Goal: Register for event/course

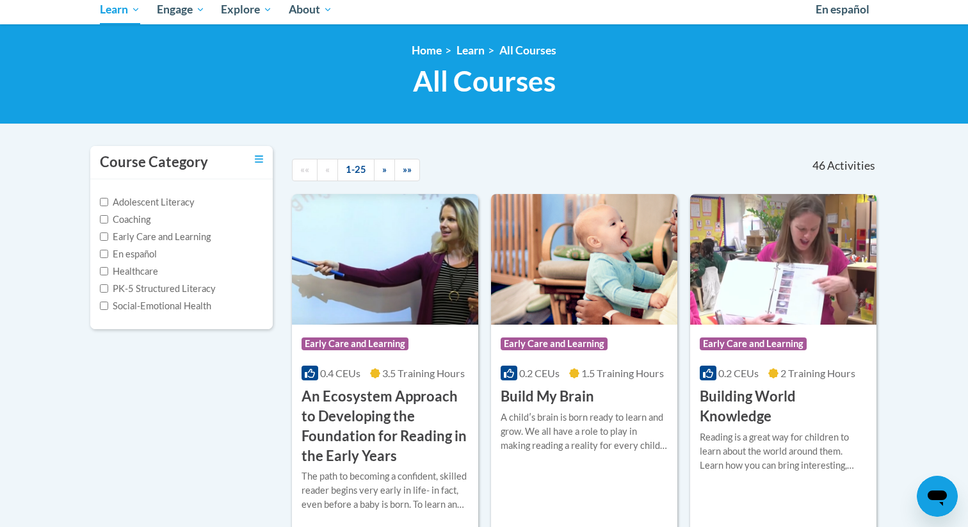
scroll to position [139, 0]
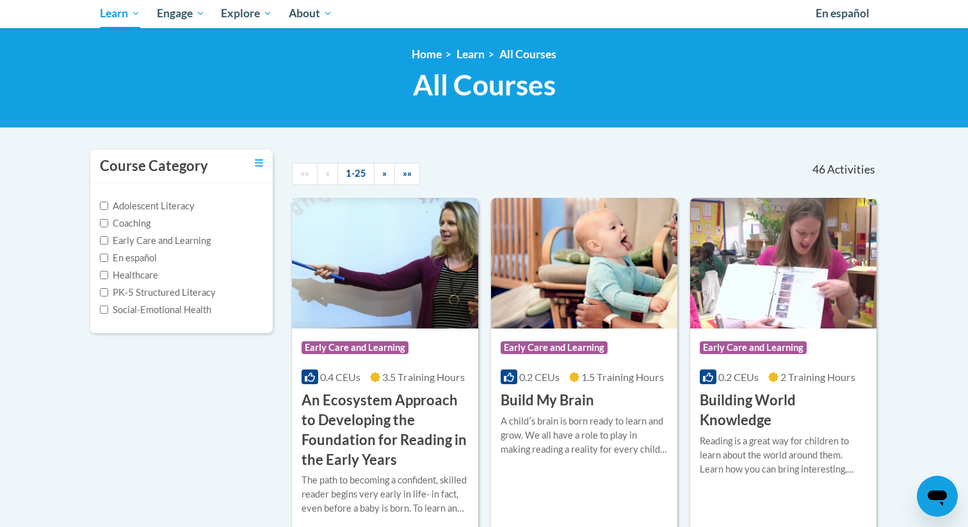
click at [383, 407] on h3 "An Ecosystem Approach to Developing the Foundation for Reading in the Early Yea…" at bounding box center [384, 429] width 167 height 79
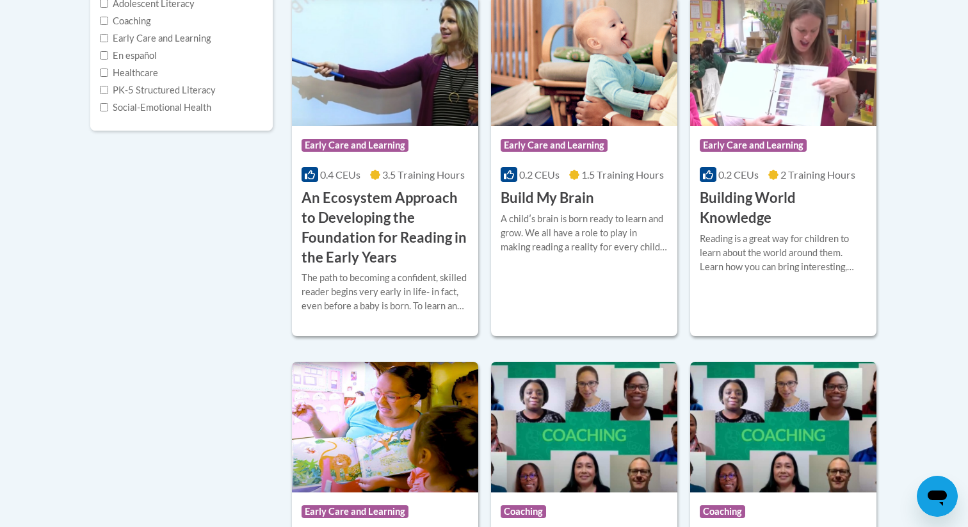
scroll to position [299, 0]
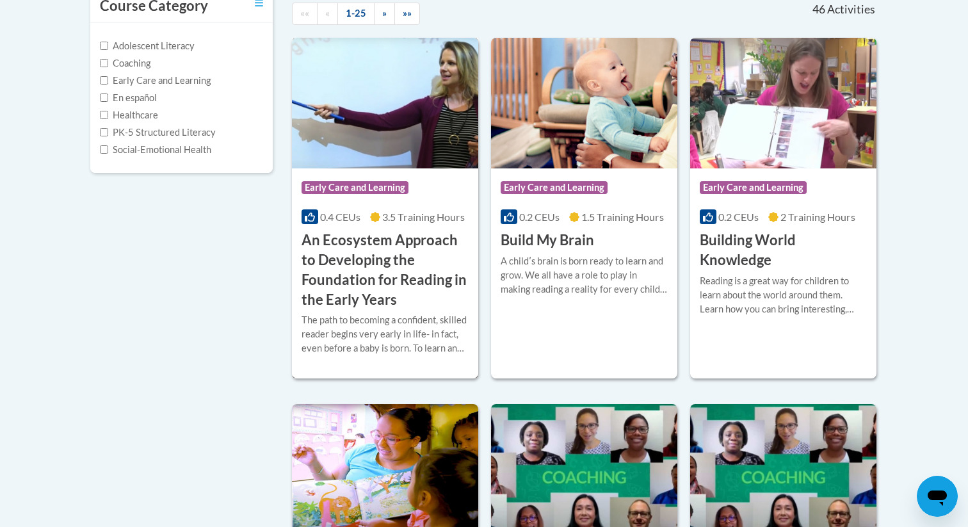
click at [355, 291] on h3 "An Ecosystem Approach to Developing the Foundation for Reading in the Early Yea…" at bounding box center [384, 269] width 167 height 79
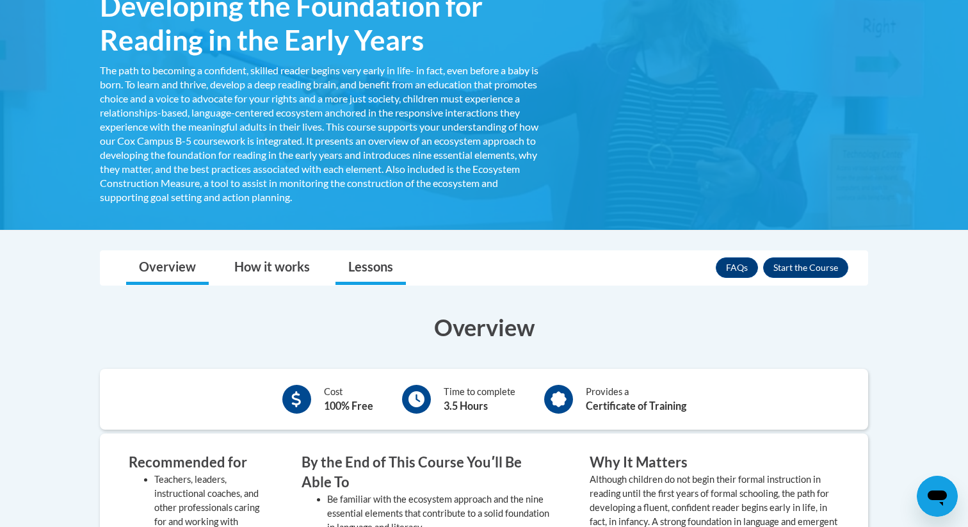
scroll to position [276, 0]
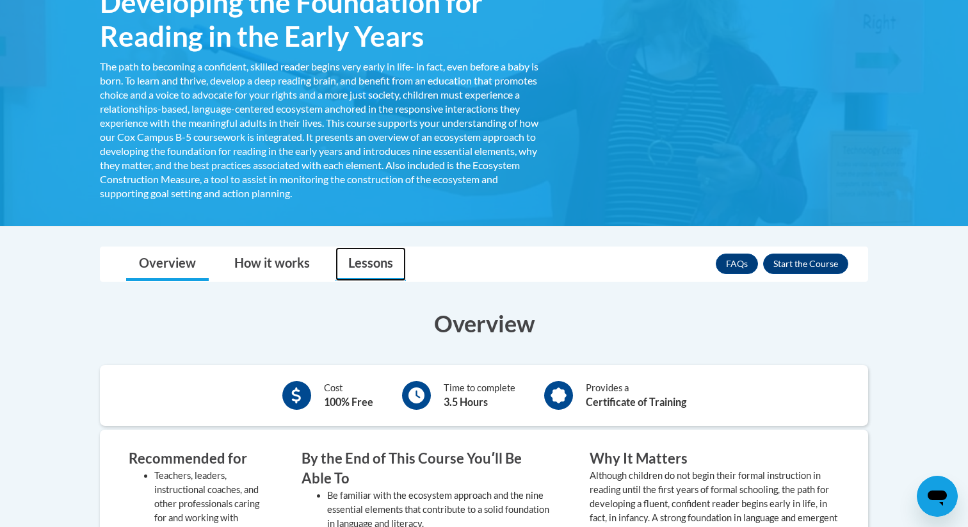
click at [374, 269] on link "Lessons" at bounding box center [370, 264] width 70 height 34
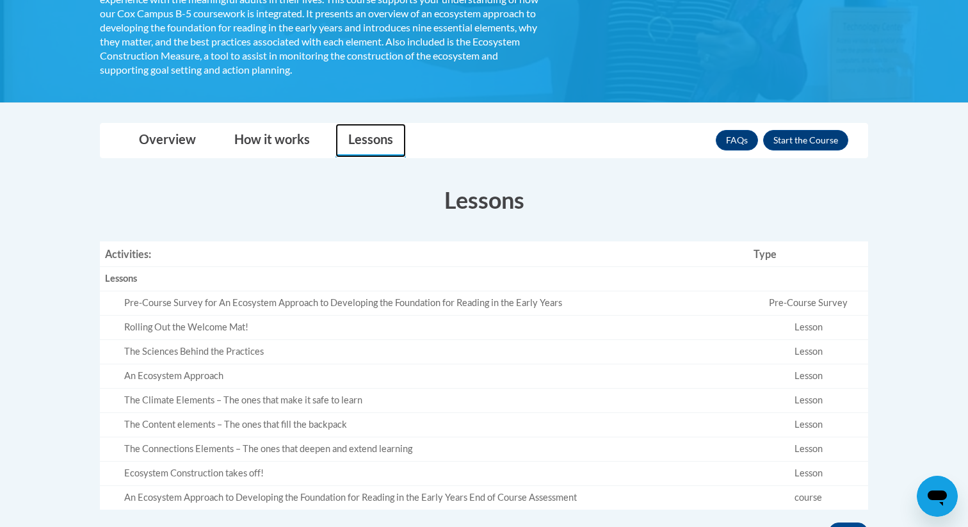
scroll to position [401, 0]
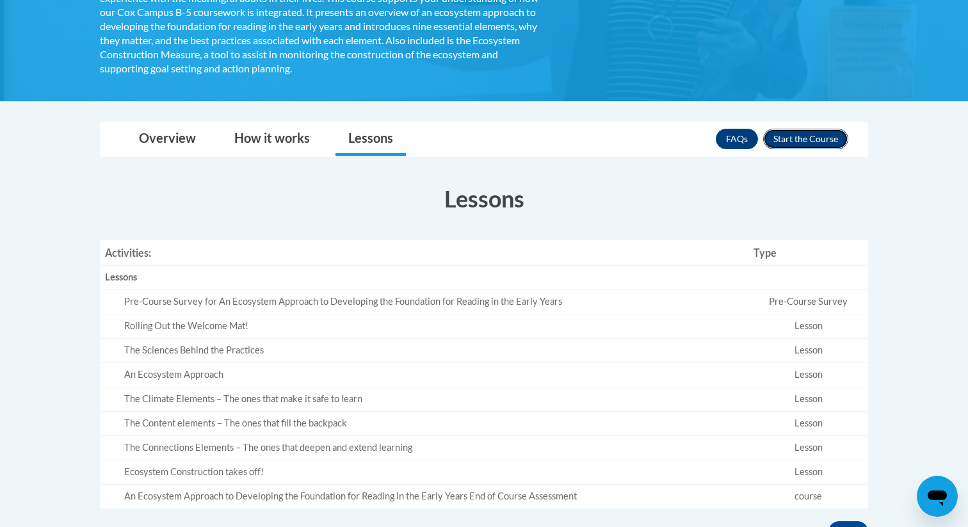
click at [805, 138] on button "Enroll" at bounding box center [805, 139] width 85 height 20
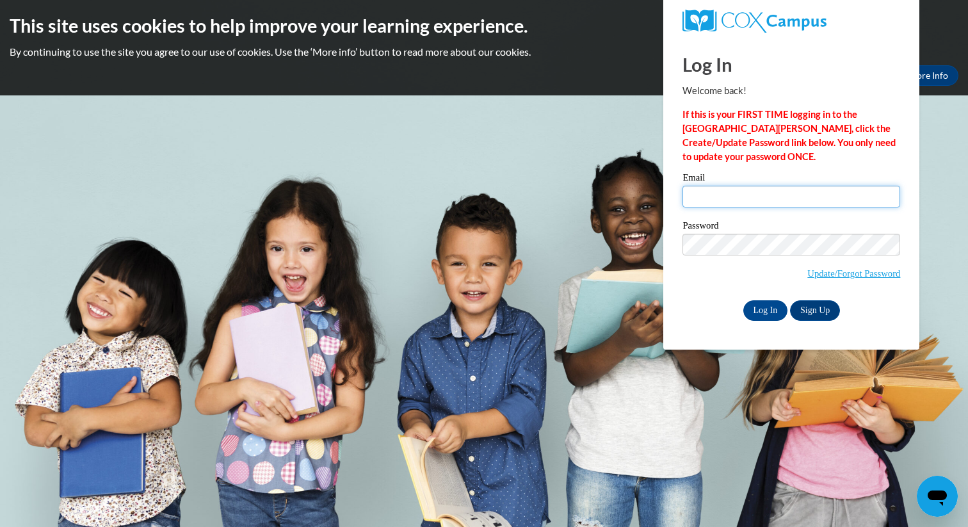
click at [758, 202] on input "Email" at bounding box center [791, 197] width 218 height 22
type input "raenette.marino@k12.hi.us"
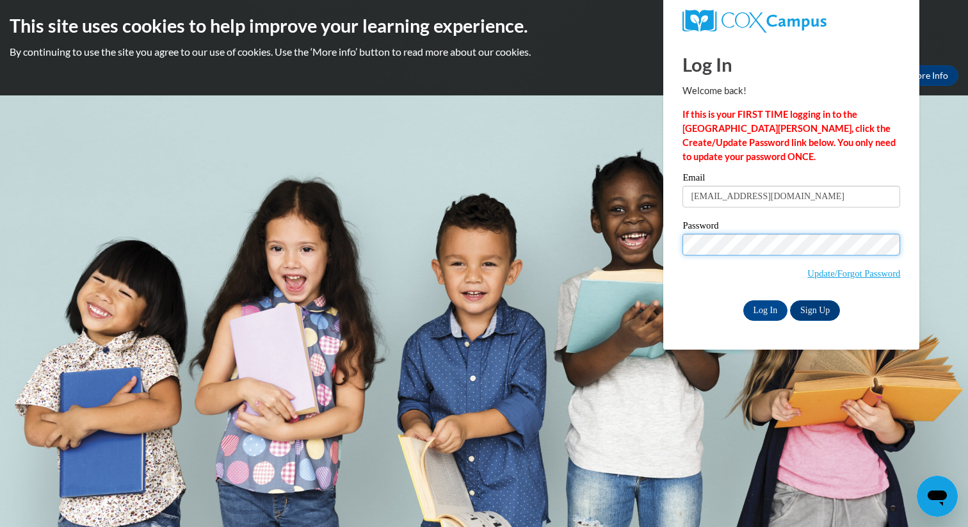
click at [743, 300] on input "Log In" at bounding box center [765, 310] width 45 height 20
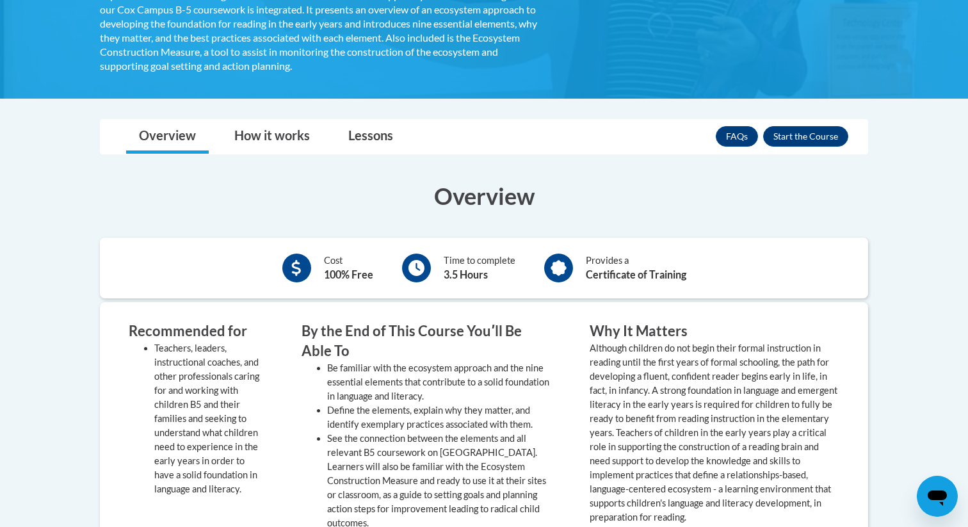
scroll to position [404, 0]
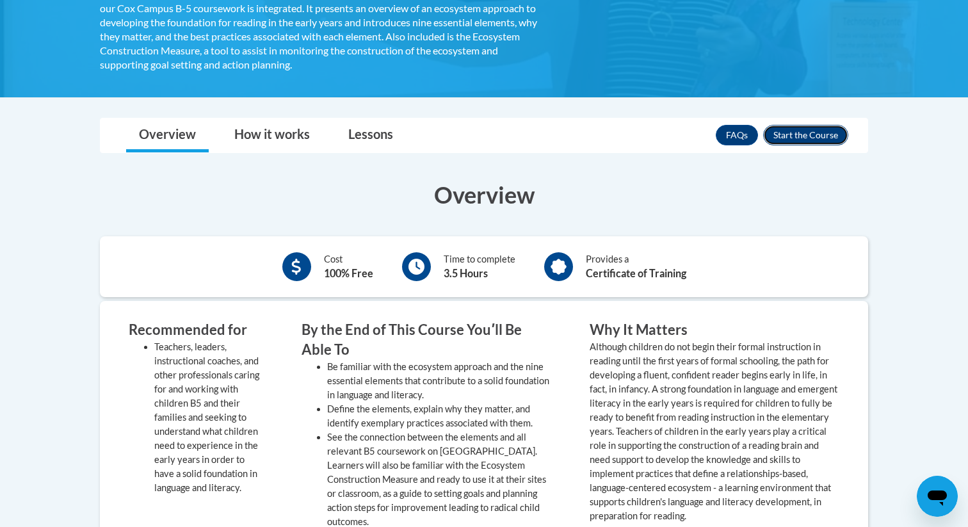
click at [814, 141] on button "Enroll" at bounding box center [805, 135] width 85 height 20
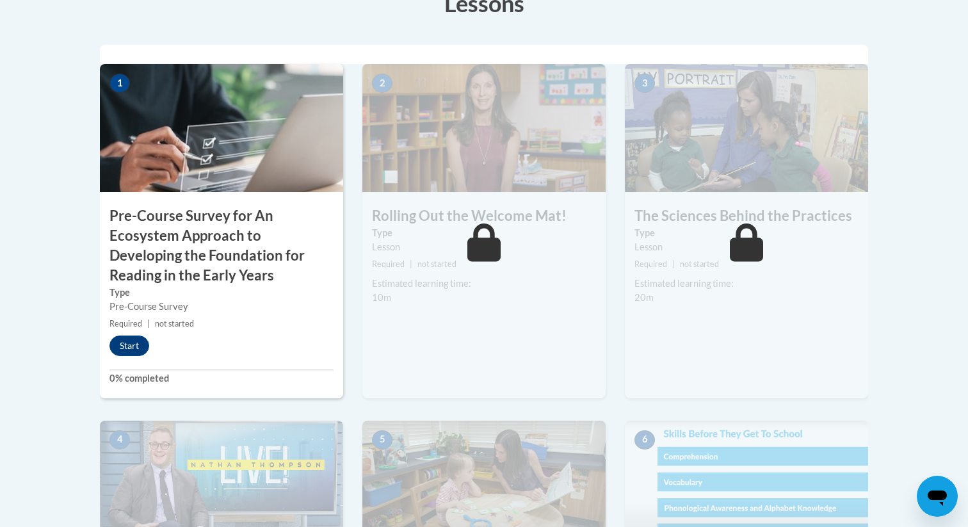
scroll to position [419, 0]
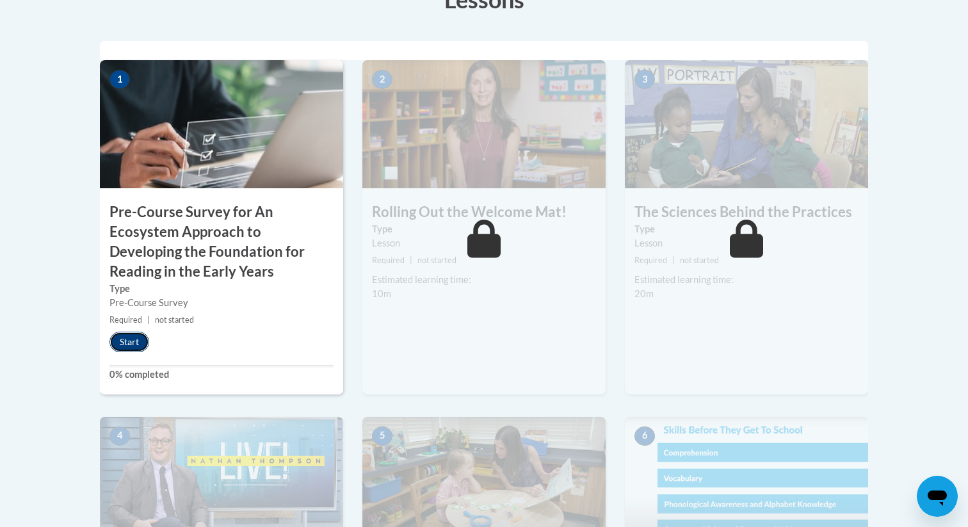
click at [116, 340] on button "Start" at bounding box center [129, 342] width 40 height 20
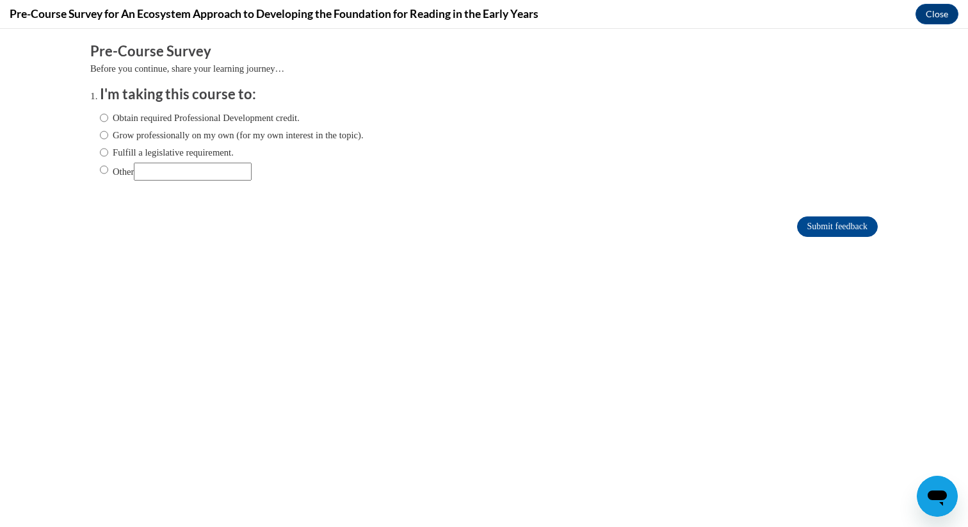
scroll to position [0, 0]
click at [102, 170] on input "Other" at bounding box center [104, 170] width 8 height 14
radio input "true"
click at [152, 174] on input "Other" at bounding box center [193, 172] width 118 height 18
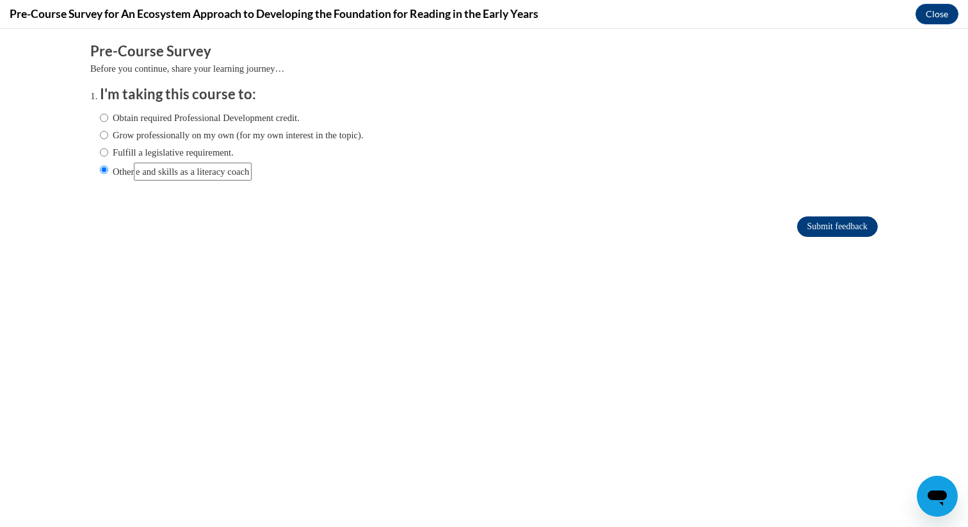
type input "build knowledge and skills as a literacy coach"
click at [815, 225] on input "Submit feedback" at bounding box center [837, 226] width 81 height 20
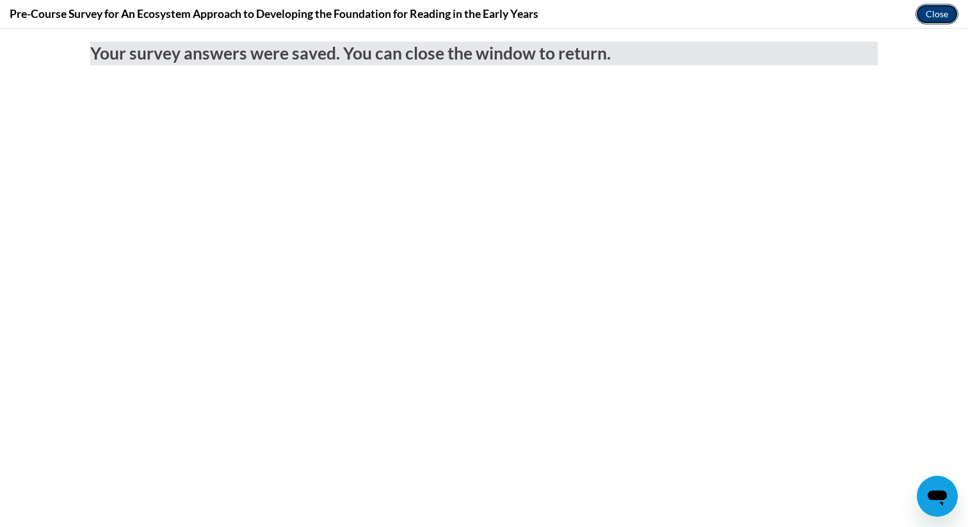
click at [933, 8] on button "Close" at bounding box center [936, 14] width 43 height 20
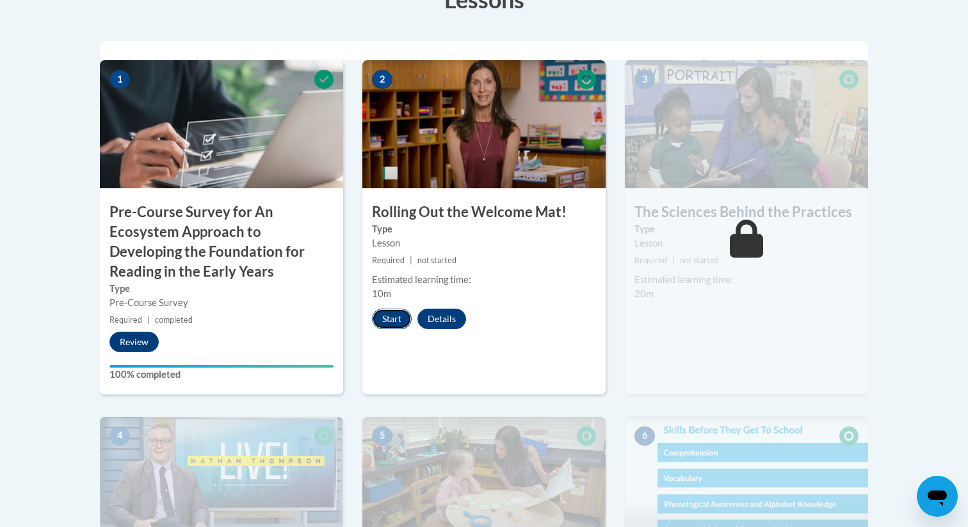
click at [395, 319] on button "Start" at bounding box center [392, 318] width 40 height 20
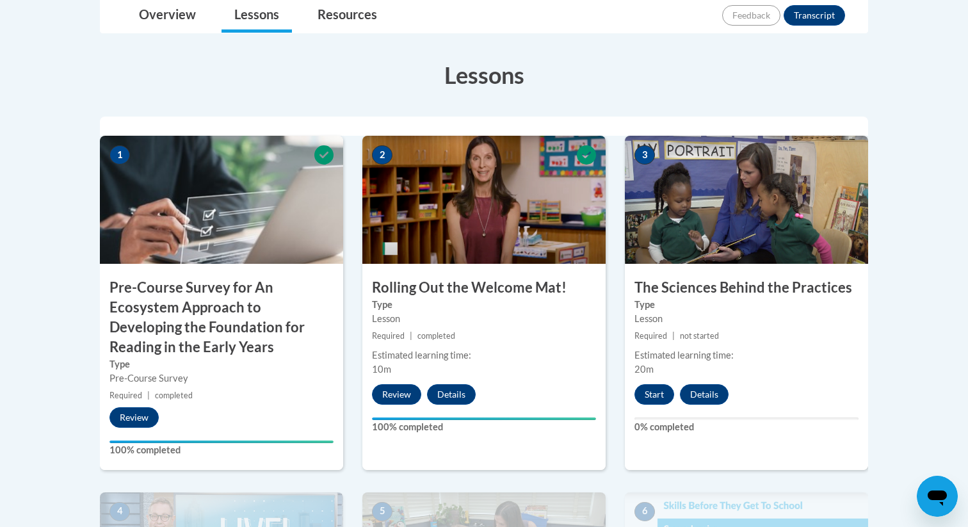
scroll to position [344, 0]
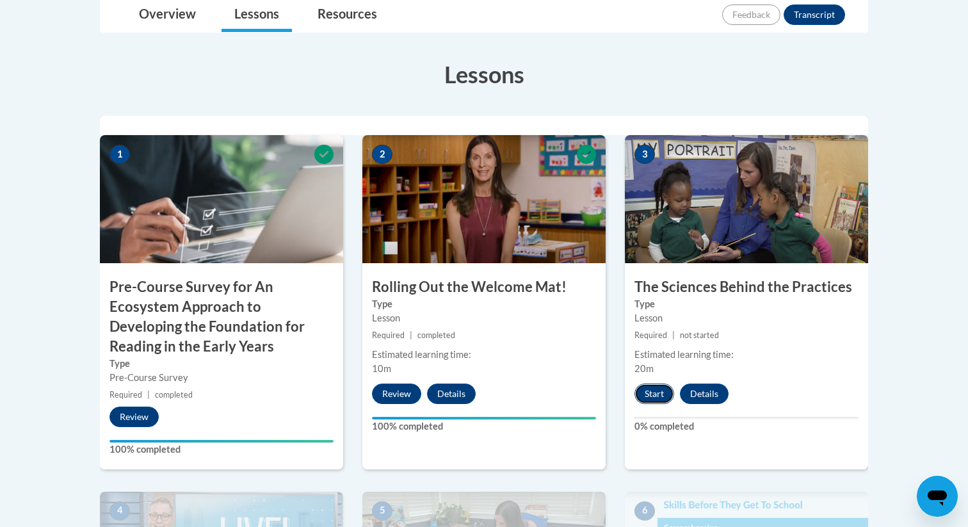
click at [653, 390] on button "Start" at bounding box center [654, 393] width 40 height 20
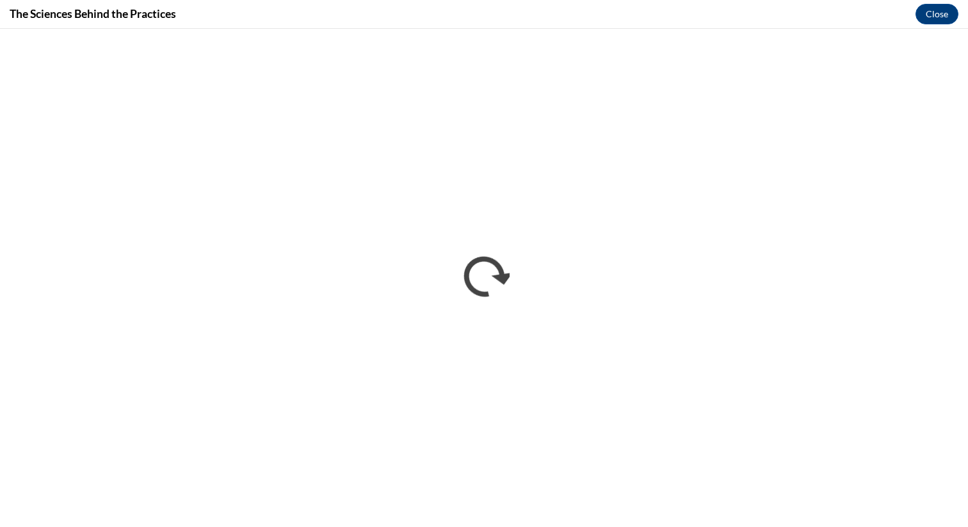
scroll to position [0, 0]
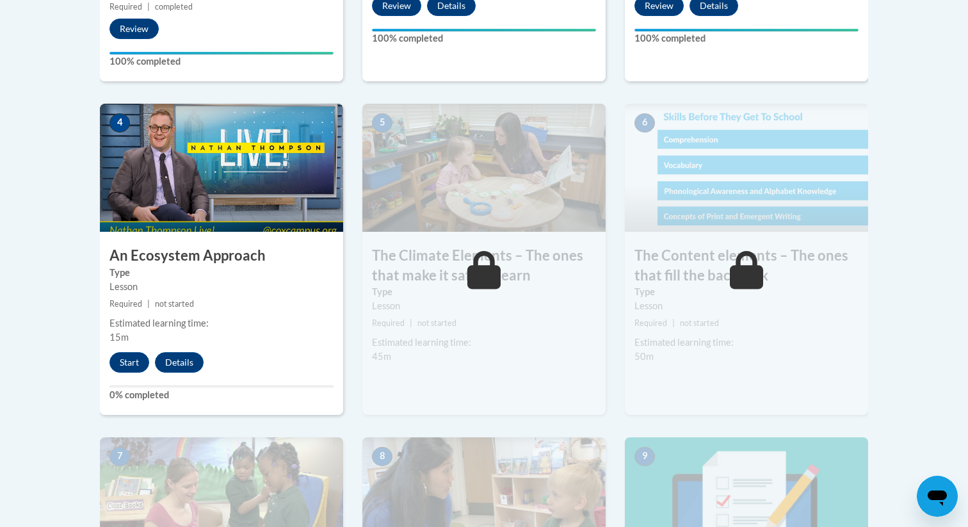
scroll to position [733, 0]
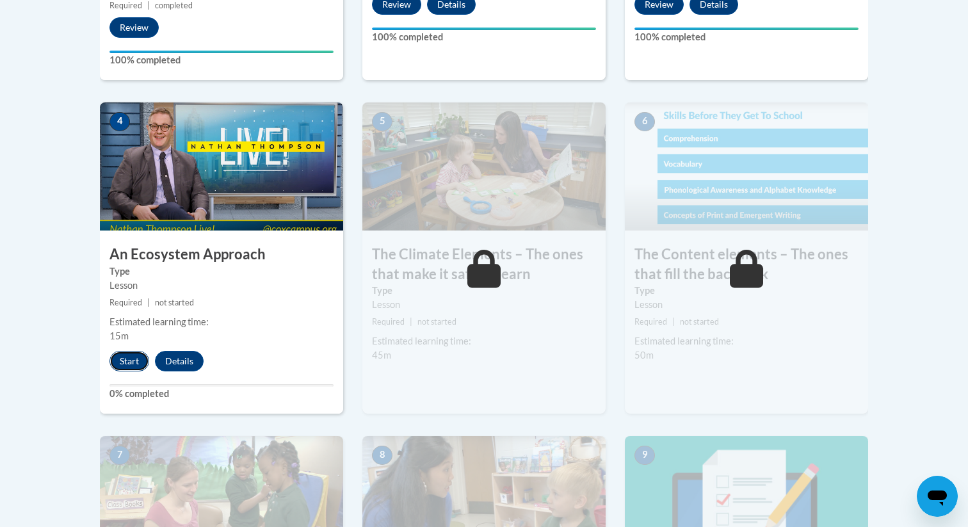
click at [126, 358] on button "Start" at bounding box center [129, 361] width 40 height 20
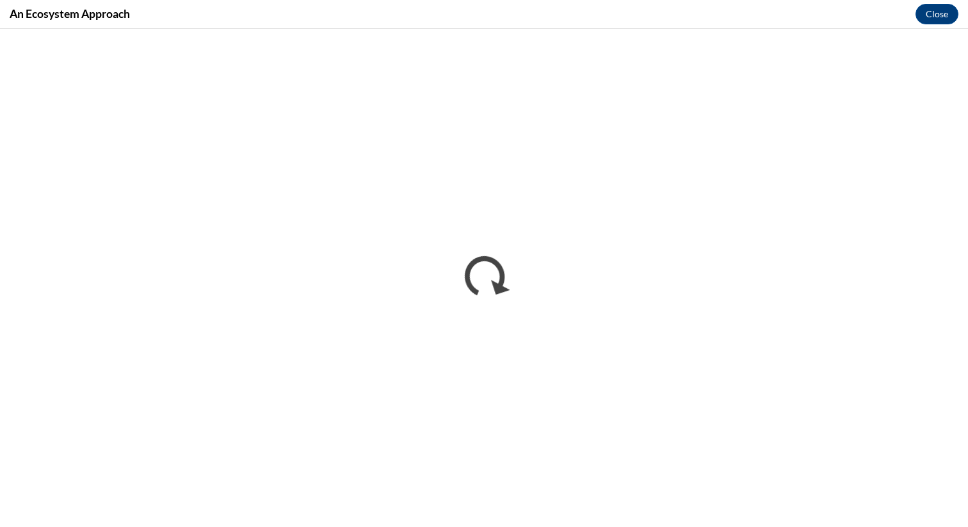
scroll to position [0, 0]
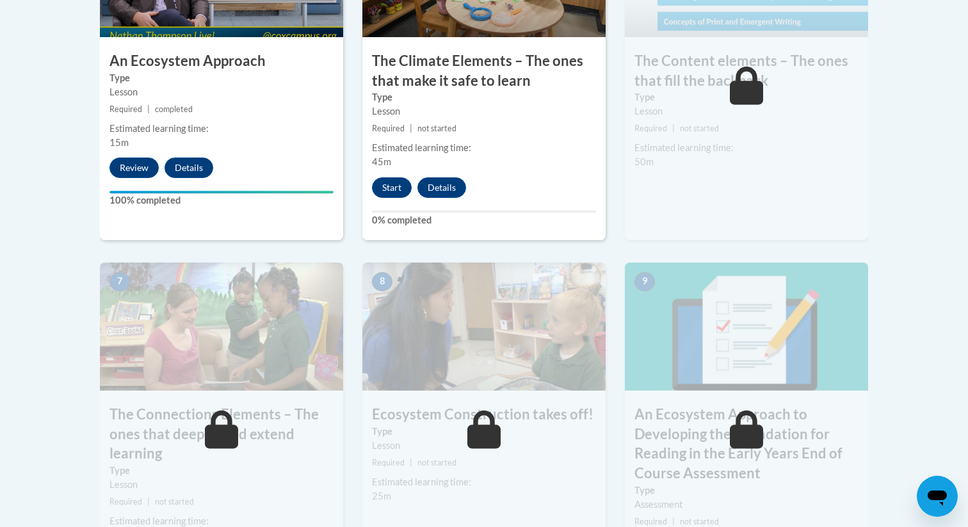
scroll to position [909, 0]
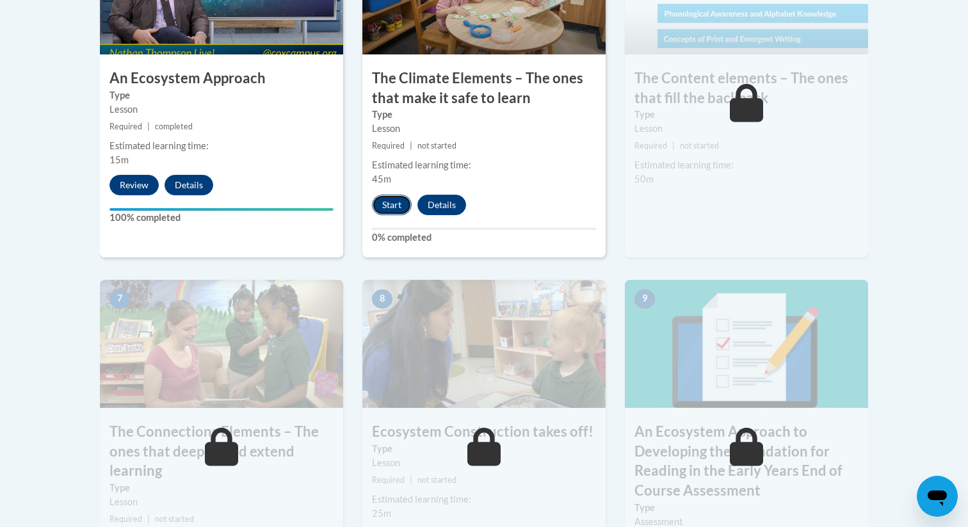
click at [399, 198] on button "Start" at bounding box center [392, 205] width 40 height 20
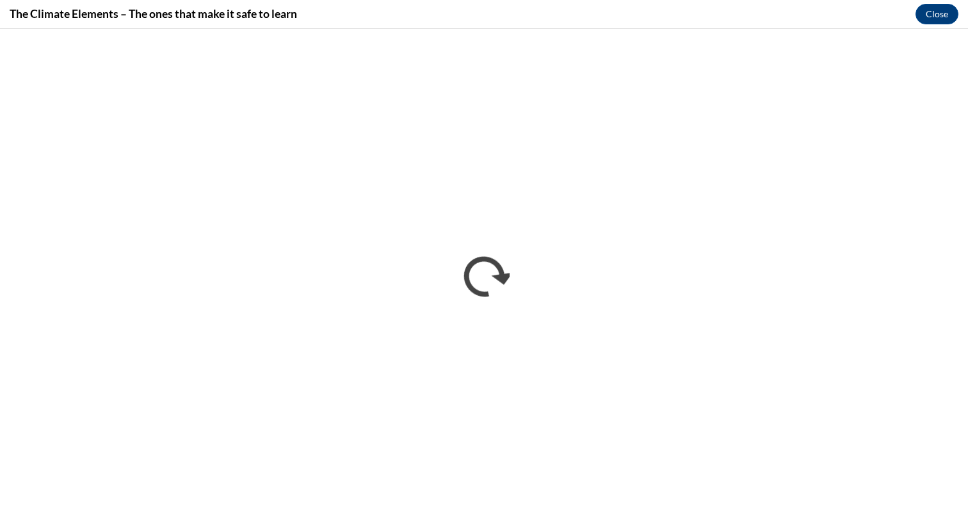
scroll to position [0, 0]
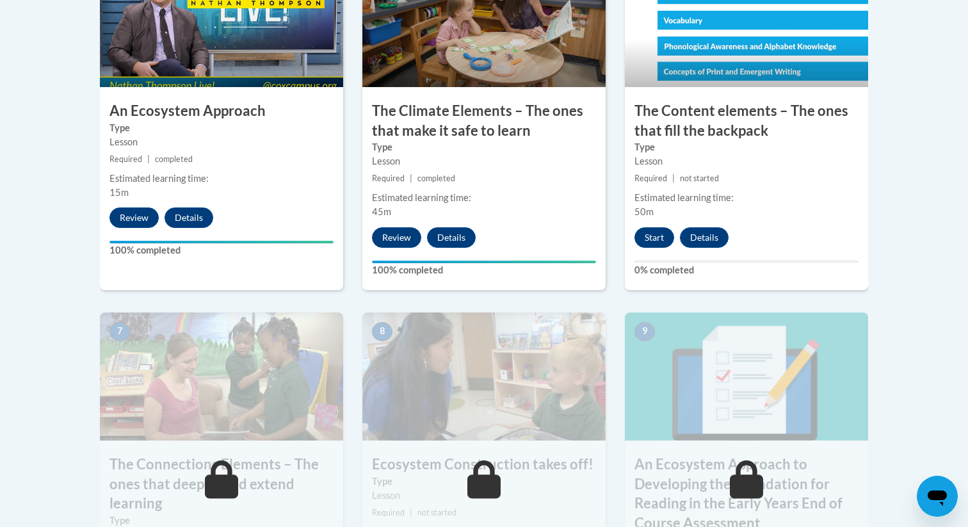
scroll to position [875, 0]
